Goal: Information Seeking & Learning: Understand process/instructions

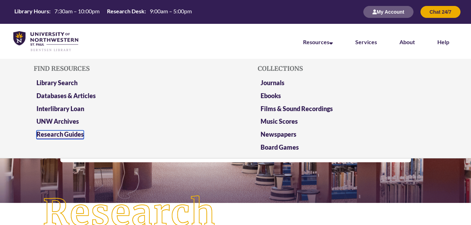
click at [54, 133] on link "Research Guides" at bounding box center [59, 134] width 47 height 9
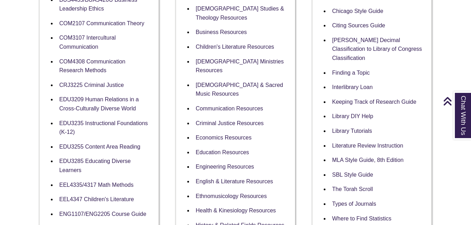
scroll to position [279, 0]
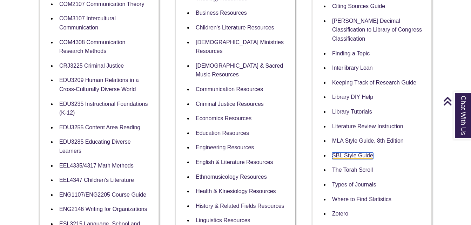
click at [354, 153] on link "SBL Style Guide" at bounding box center [352, 156] width 41 height 7
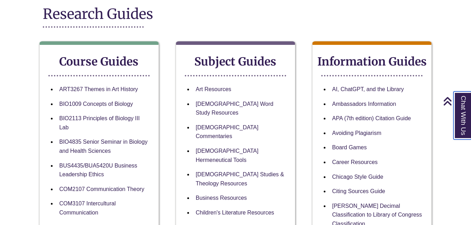
scroll to position [0, 0]
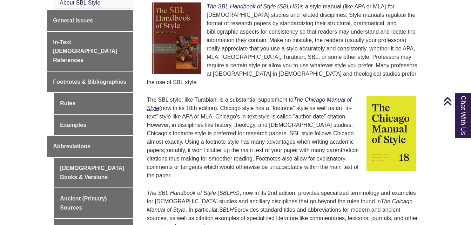
scroll to position [231, 0]
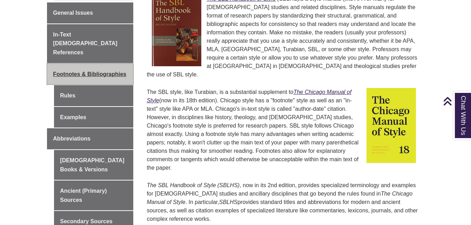
click at [96, 71] on span "Footnotes & Bibliographies" at bounding box center [89, 74] width 73 height 6
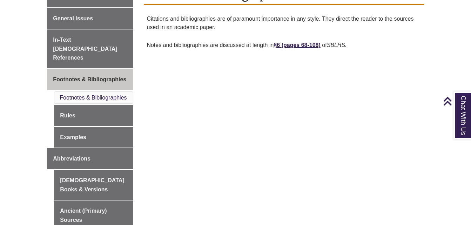
scroll to position [212, 0]
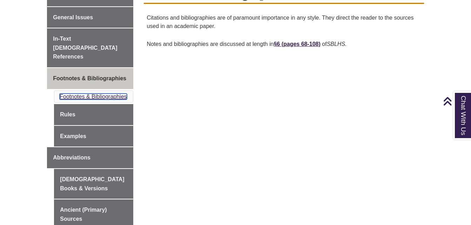
click at [99, 94] on link "Footnotes & Bibliographies" at bounding box center [93, 97] width 67 height 6
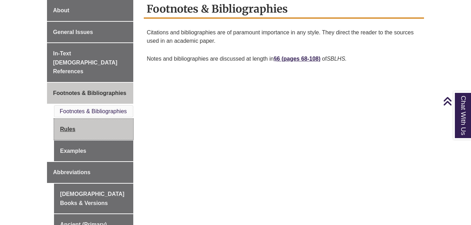
click at [96, 119] on link "Rules" at bounding box center [93, 129] width 79 height 21
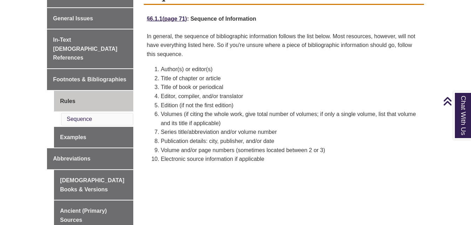
scroll to position [213, 0]
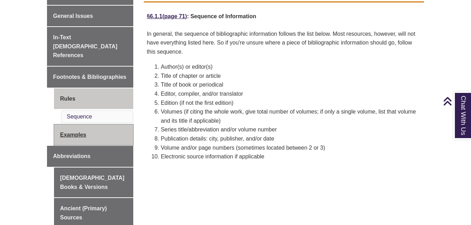
click at [87, 125] on link "Examples" at bounding box center [93, 135] width 79 height 21
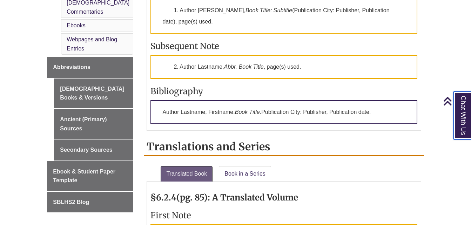
scroll to position [401, 0]
